Goal: Transaction & Acquisition: Purchase product/service

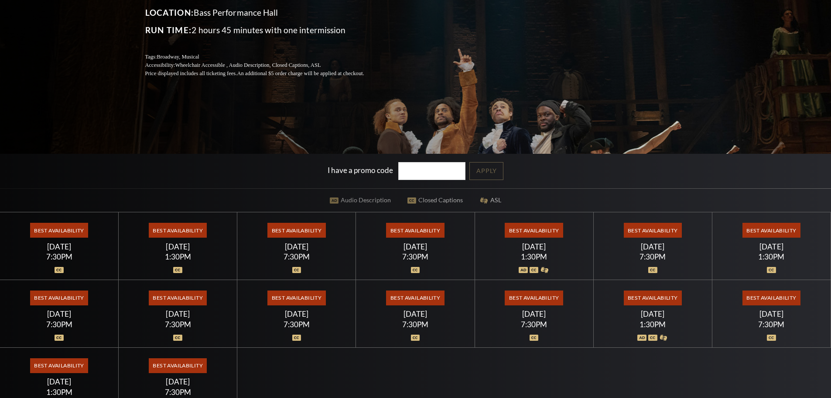
scroll to position [175, 0]
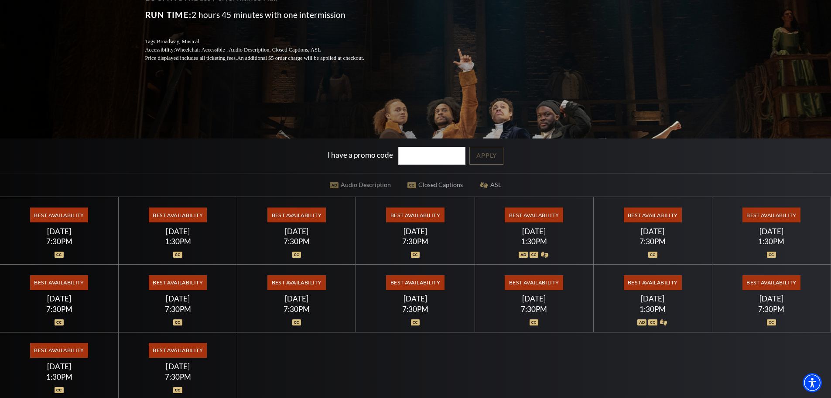
click at [177, 216] on span "Best Availability" at bounding box center [178, 214] width 58 height 15
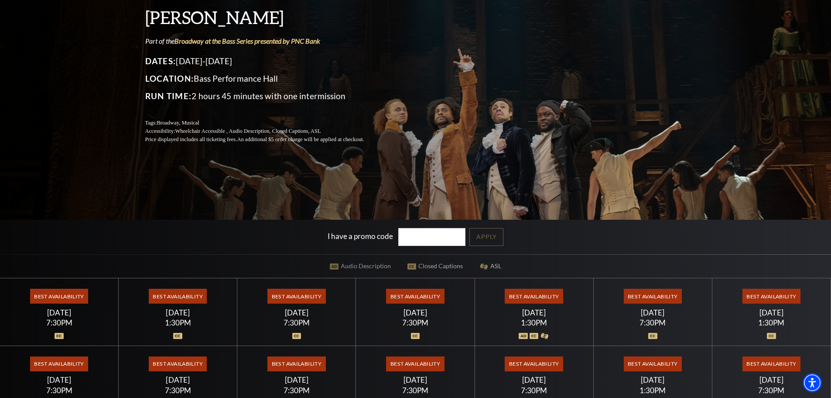
scroll to position [0, 0]
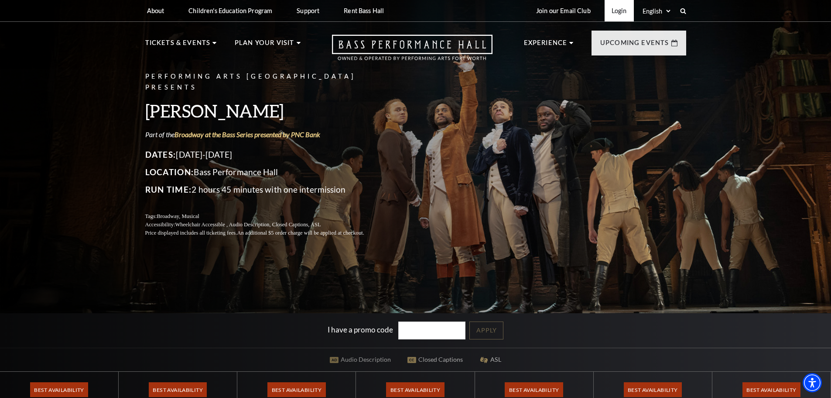
click at [614, 11] on link "Login" at bounding box center [619, 10] width 29 height 21
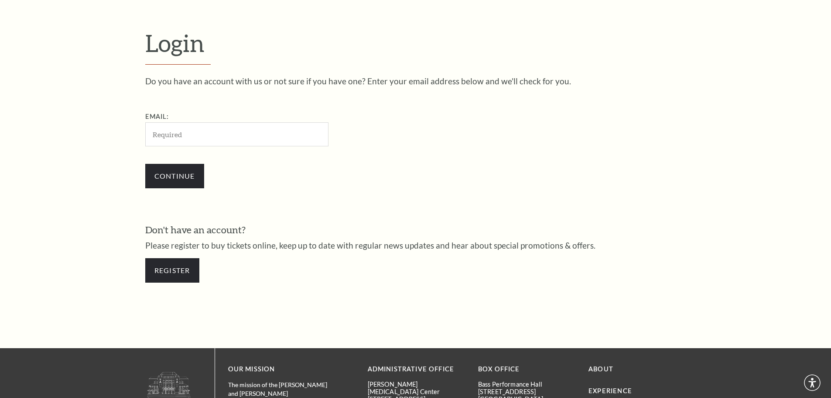
scroll to position [292, 0]
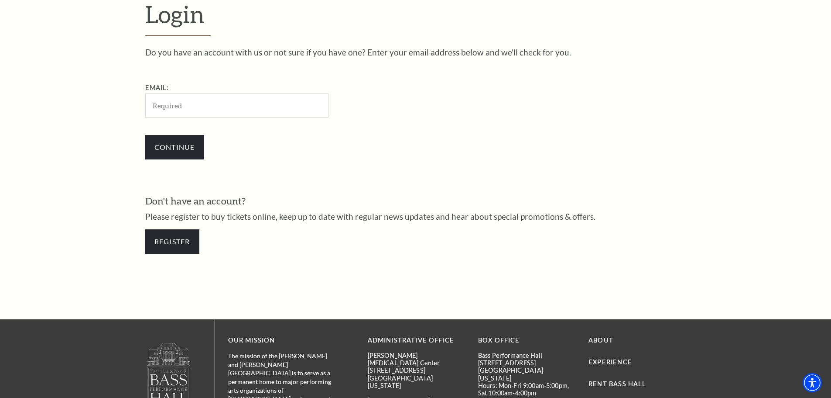
drag, startPoint x: 217, startPoint y: 110, endPoint x: 221, endPoint y: 107, distance: 4.9
click at [220, 107] on input "Email:" at bounding box center [236, 105] width 183 height 24
type input "lucillereddic@gmail.com"
click at [145, 135] on input "Continue" at bounding box center [174, 147] width 59 height 24
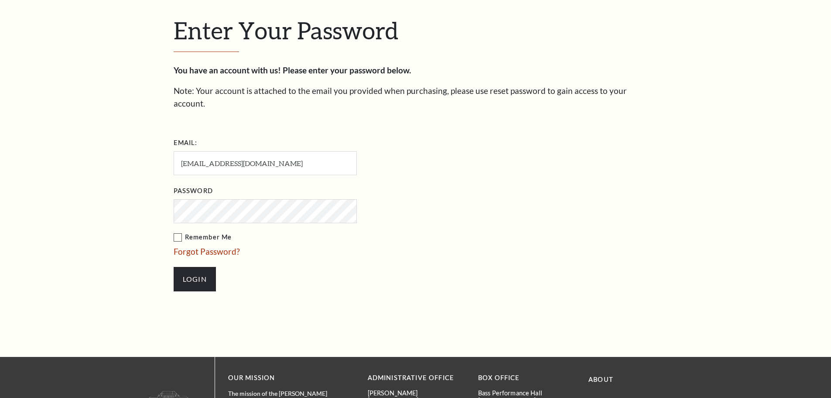
scroll to position [300, 0]
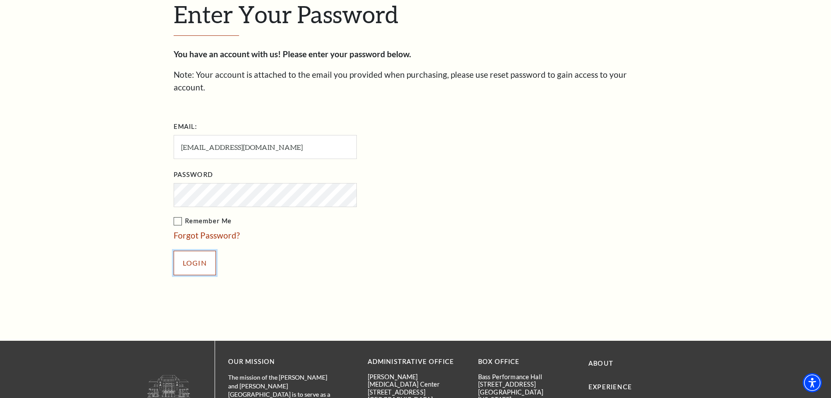
click at [202, 251] on input "Login" at bounding box center [195, 263] width 42 height 24
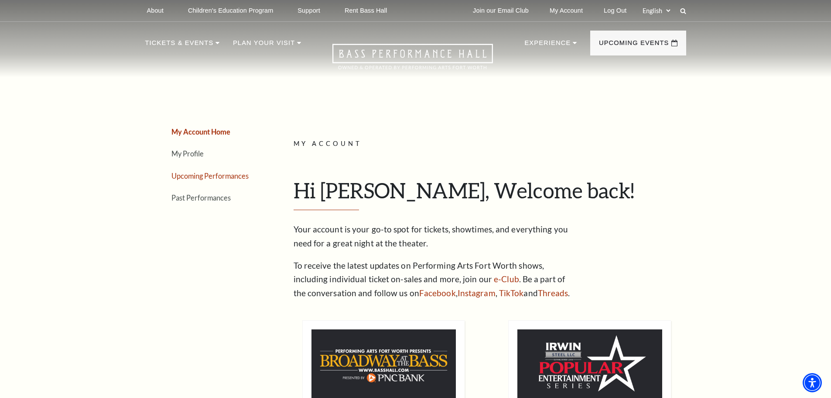
click at [232, 176] on link "Upcoming Performances" at bounding box center [210, 176] width 77 height 8
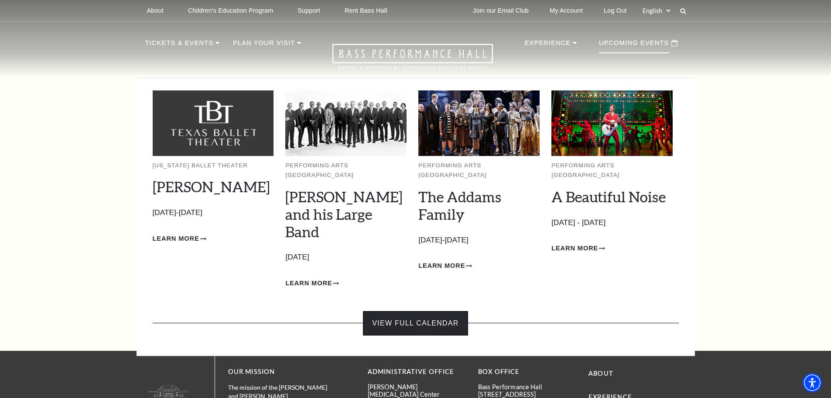
click at [423, 311] on link "View Full Calendar" at bounding box center [415, 323] width 105 height 24
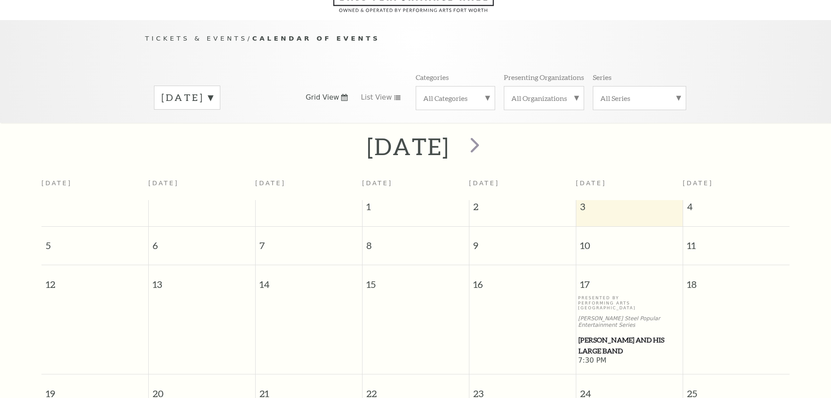
scroll to position [77, 0]
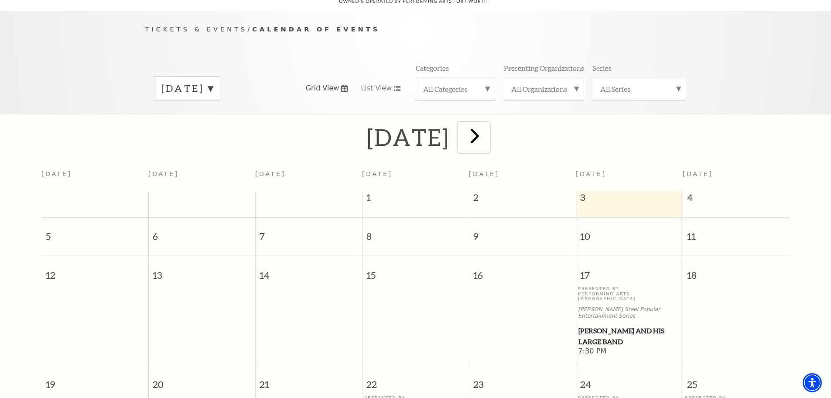
click at [487, 124] on span "next" at bounding box center [475, 135] width 25 height 25
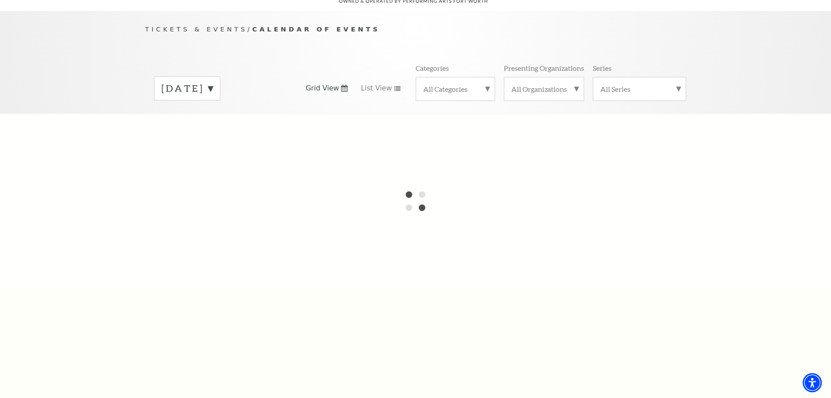
click at [510, 124] on div at bounding box center [415, 200] width 831 height 175
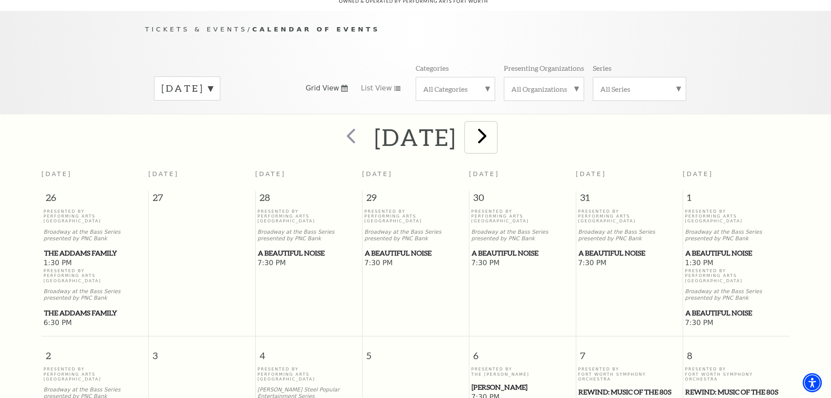
click at [495, 124] on span "next" at bounding box center [482, 135] width 25 height 25
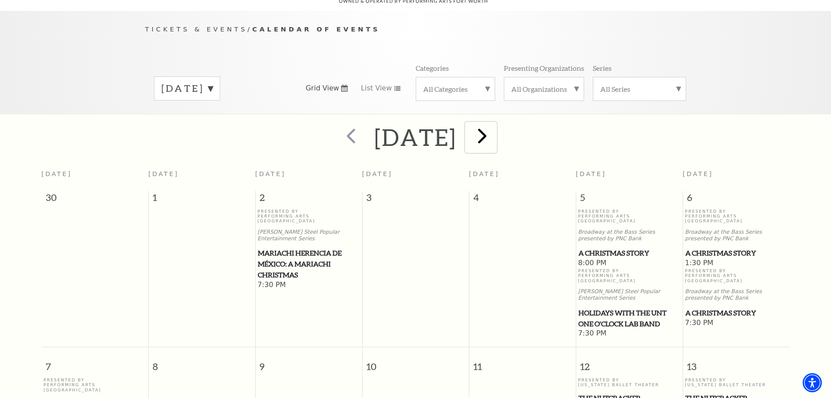
click at [495, 124] on span "next" at bounding box center [482, 135] width 25 height 25
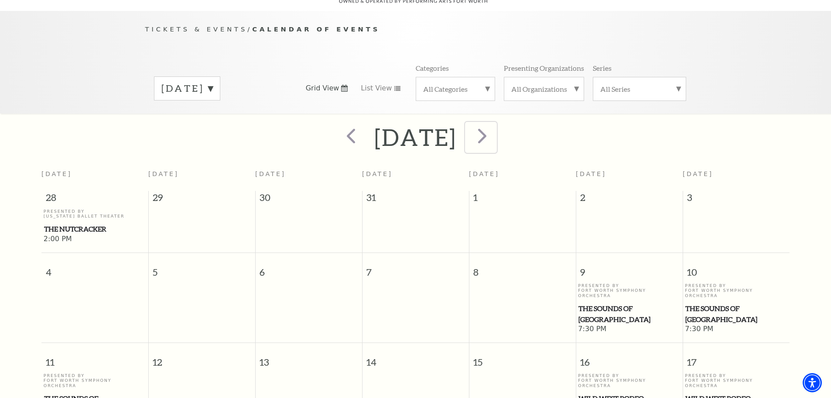
click at [495, 124] on span "next" at bounding box center [482, 135] width 25 height 25
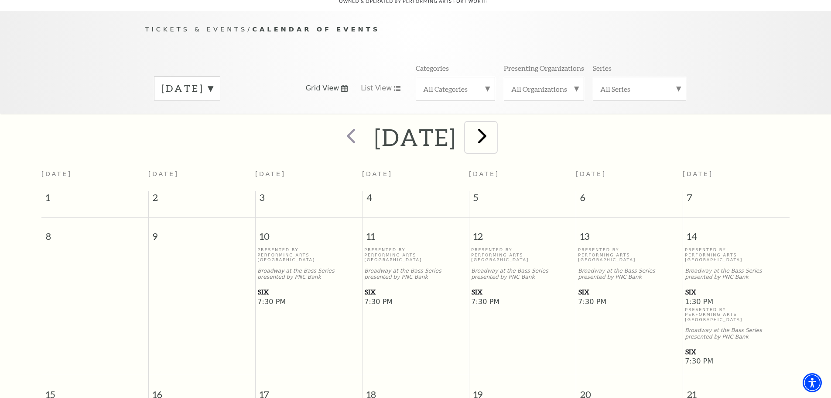
click at [495, 125] on span "next" at bounding box center [482, 135] width 25 height 25
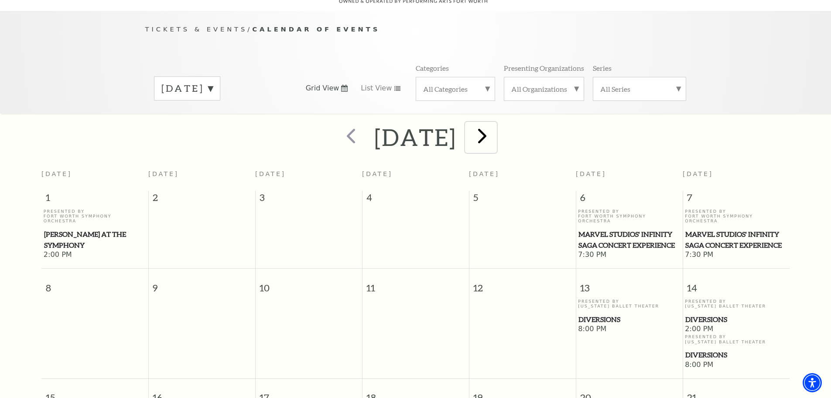
click at [495, 123] on span "next" at bounding box center [482, 135] width 25 height 25
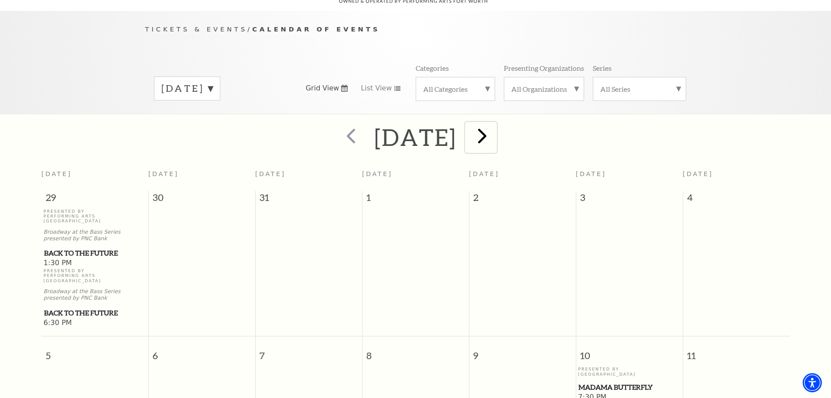
click at [495, 124] on span "next" at bounding box center [482, 135] width 25 height 25
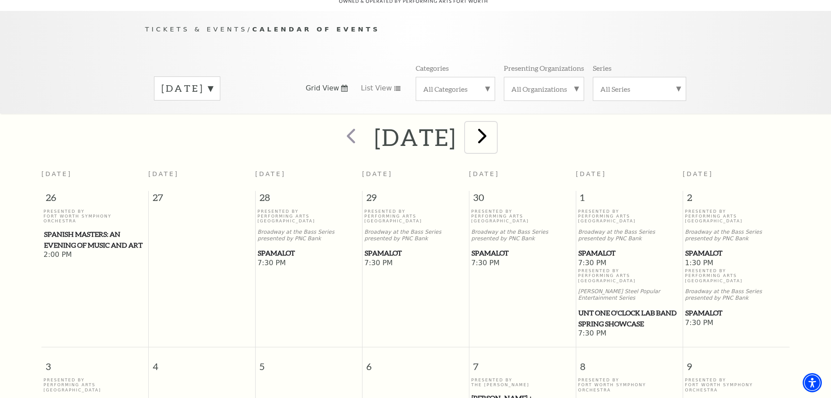
click at [495, 124] on span "next" at bounding box center [482, 135] width 25 height 25
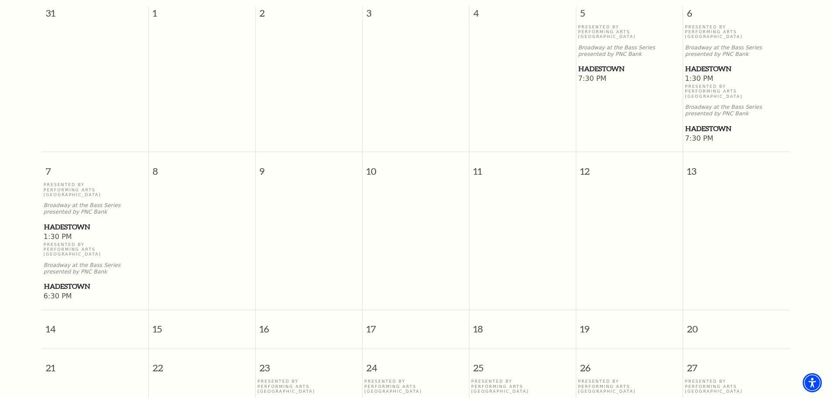
scroll to position [121, 0]
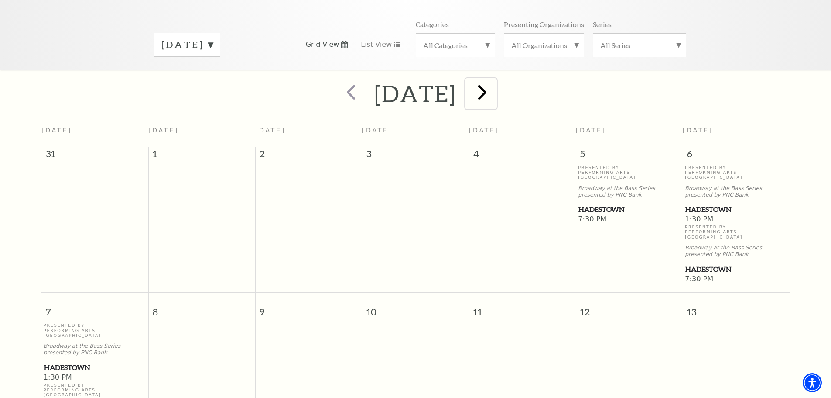
click at [495, 80] on span "next" at bounding box center [482, 91] width 25 height 25
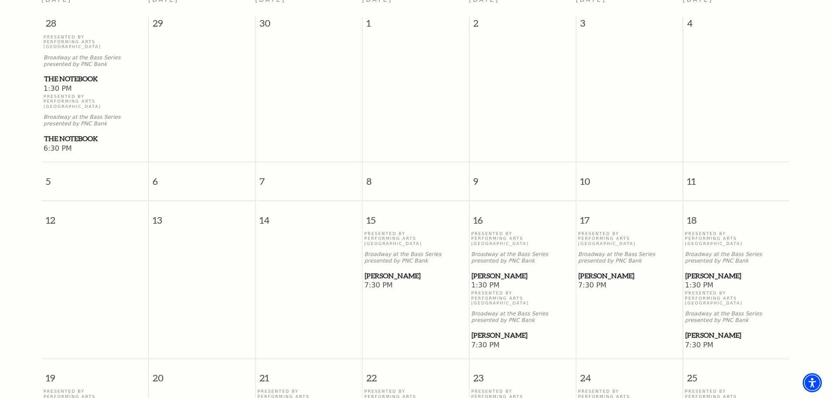
scroll to position [252, 0]
click at [386, 270] on span "[PERSON_NAME]" at bounding box center [416, 275] width 102 height 11
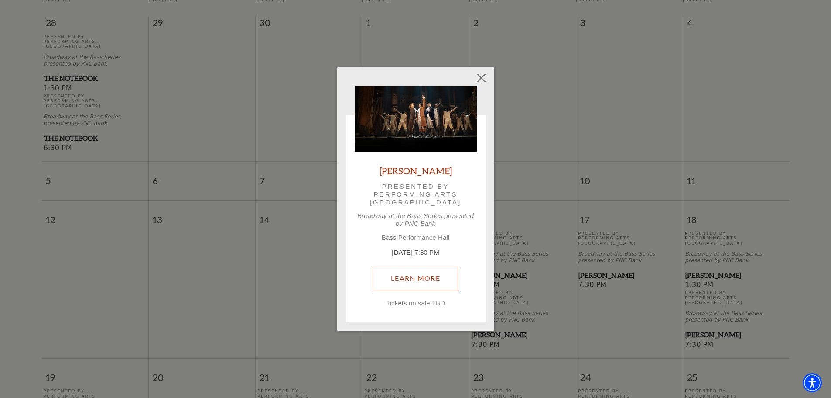
click at [422, 277] on link "Learn More" at bounding box center [415, 278] width 85 height 24
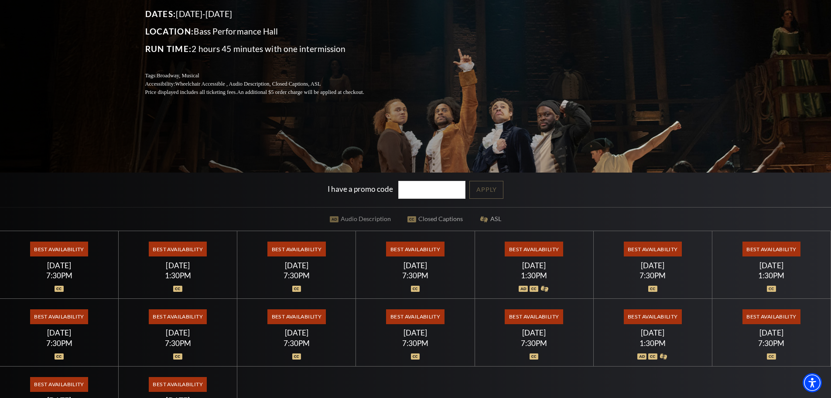
scroll to position [218, 0]
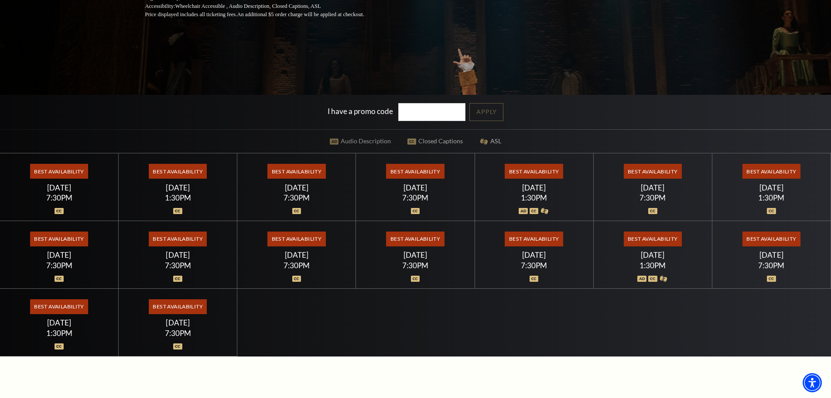
click at [60, 172] on span "Best Availability" at bounding box center [59, 171] width 58 height 15
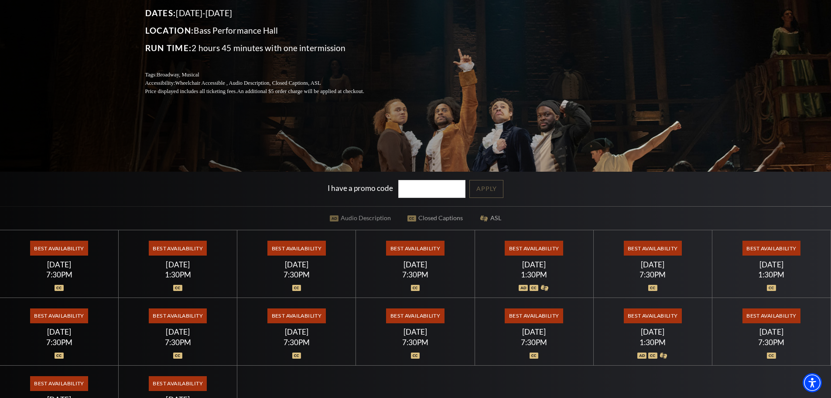
scroll to position [0, 0]
